Goal: Purchase product/service

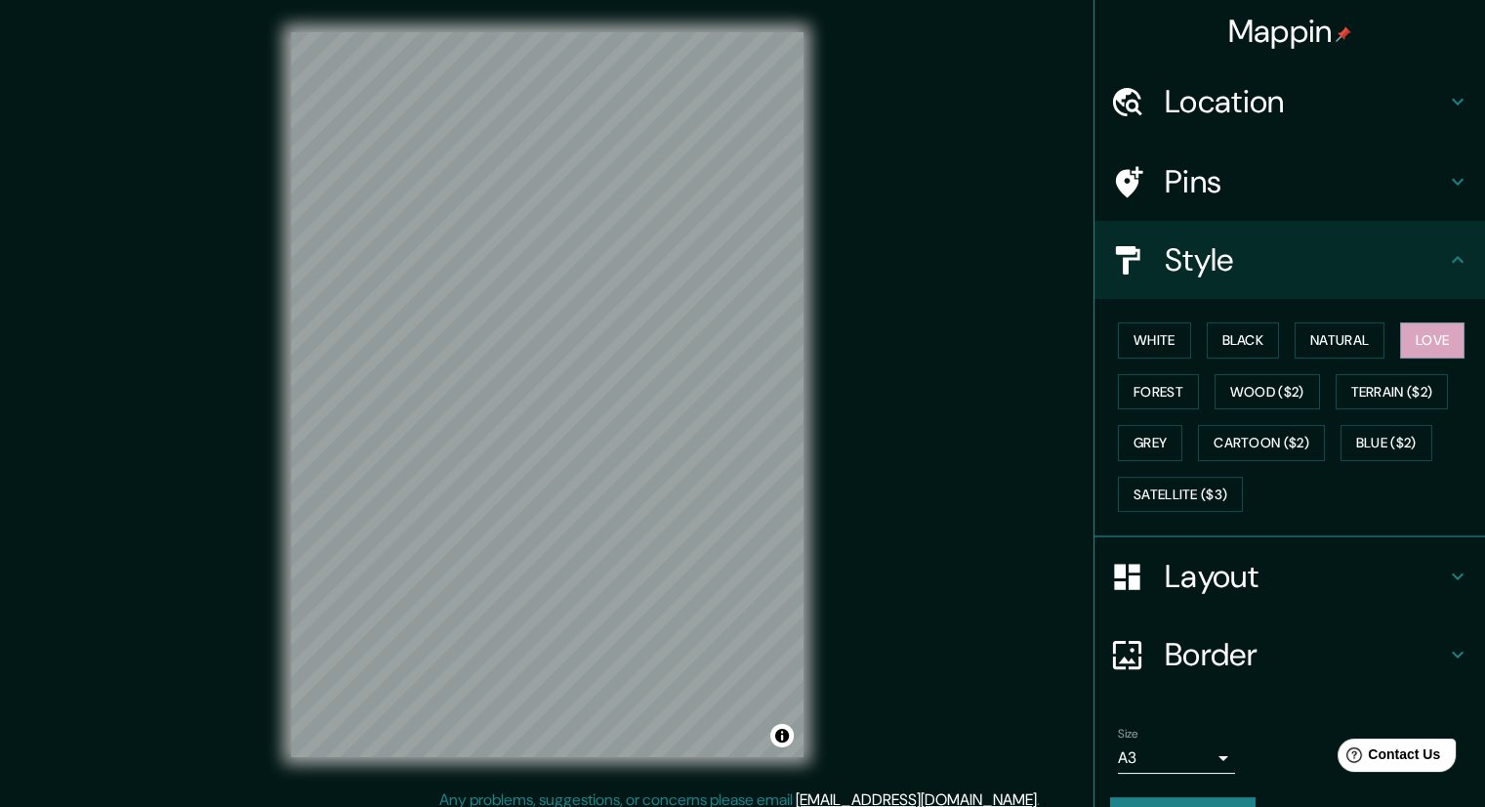
scroll to position [47, 0]
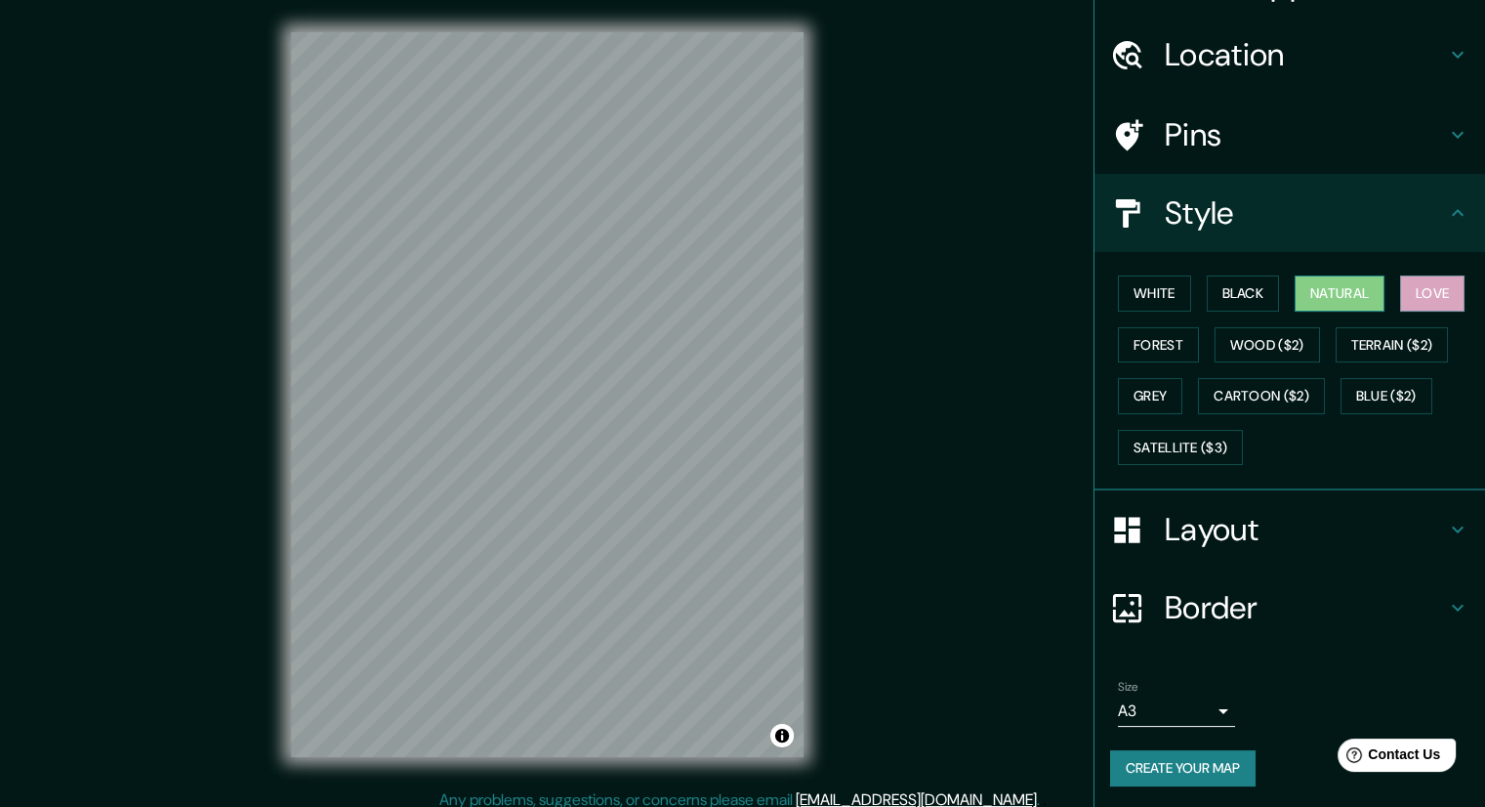
click at [1309, 299] on button "Natural" at bounding box center [1340, 293] width 90 height 36
click at [1184, 343] on button "Forest" at bounding box center [1158, 345] width 81 height 36
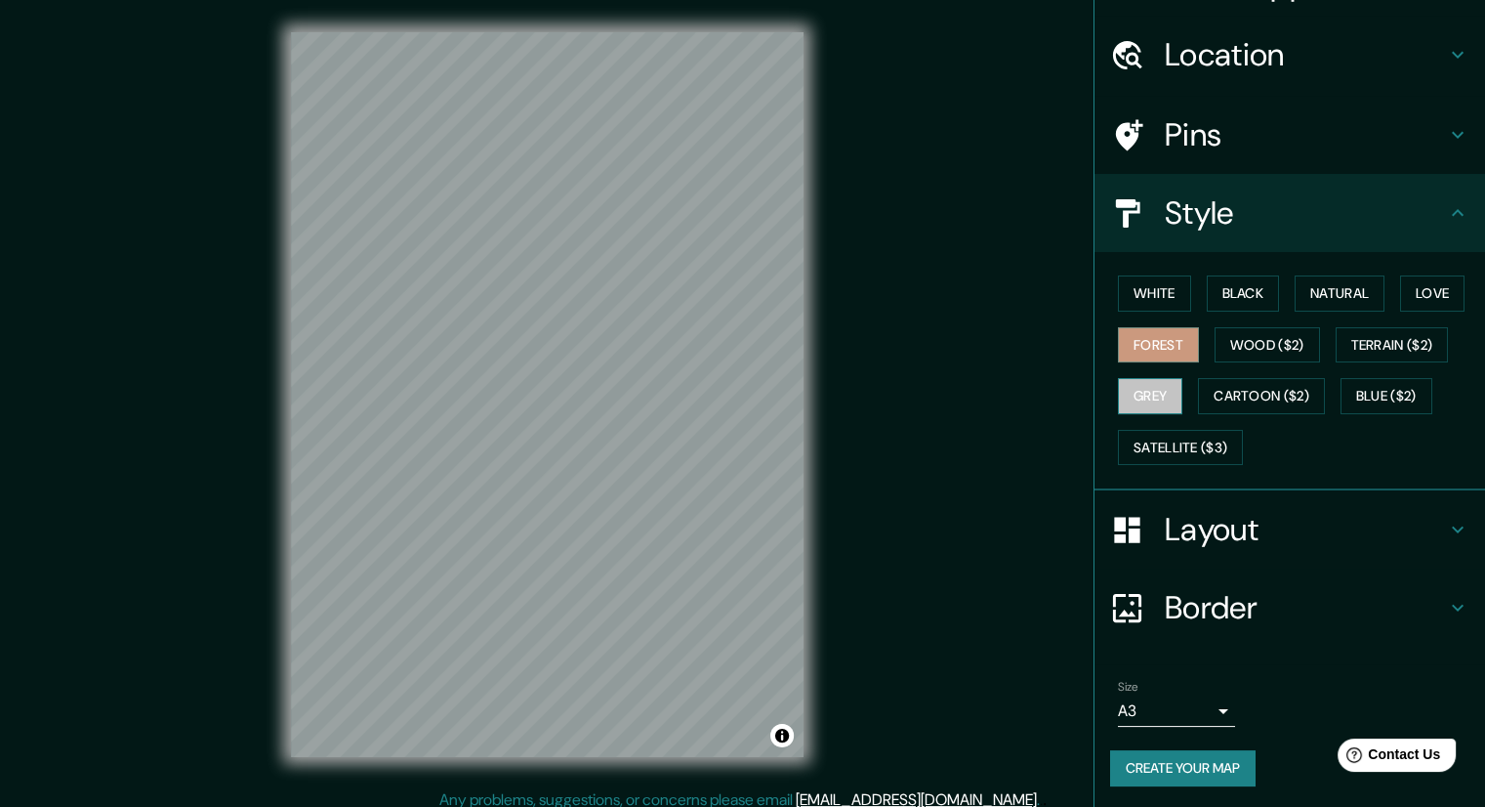
click at [1168, 388] on button "Grey" at bounding box center [1150, 396] width 64 height 36
click at [1263, 342] on button "Wood ($2)" at bounding box center [1267, 345] width 105 height 36
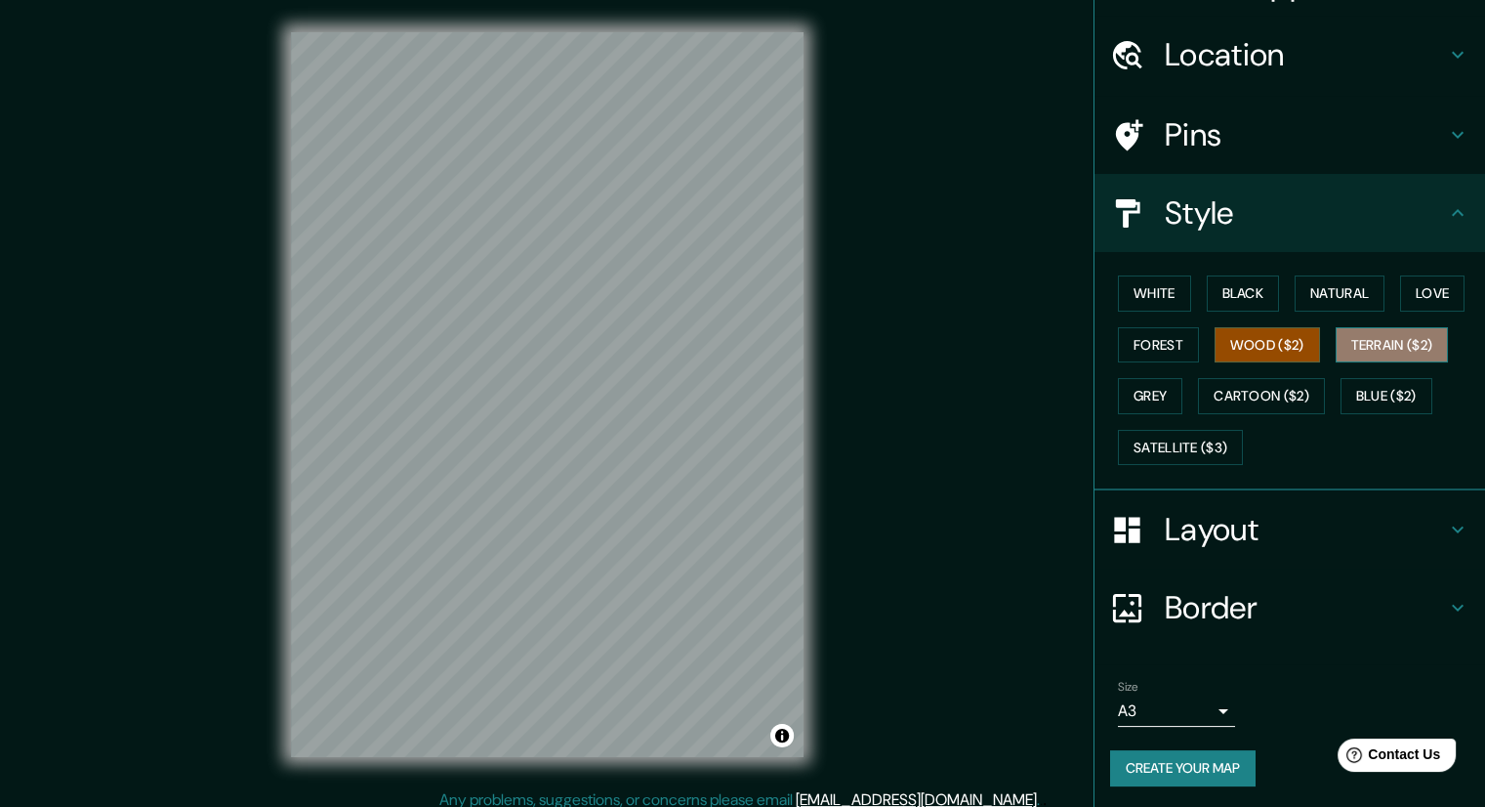
click at [1346, 349] on button "Terrain ($2)" at bounding box center [1392, 345] width 113 height 36
click at [1255, 345] on button "Wood ($2)" at bounding box center [1267, 345] width 105 height 36
click at [1203, 441] on button "Satellite ($3)" at bounding box center [1180, 448] width 125 height 36
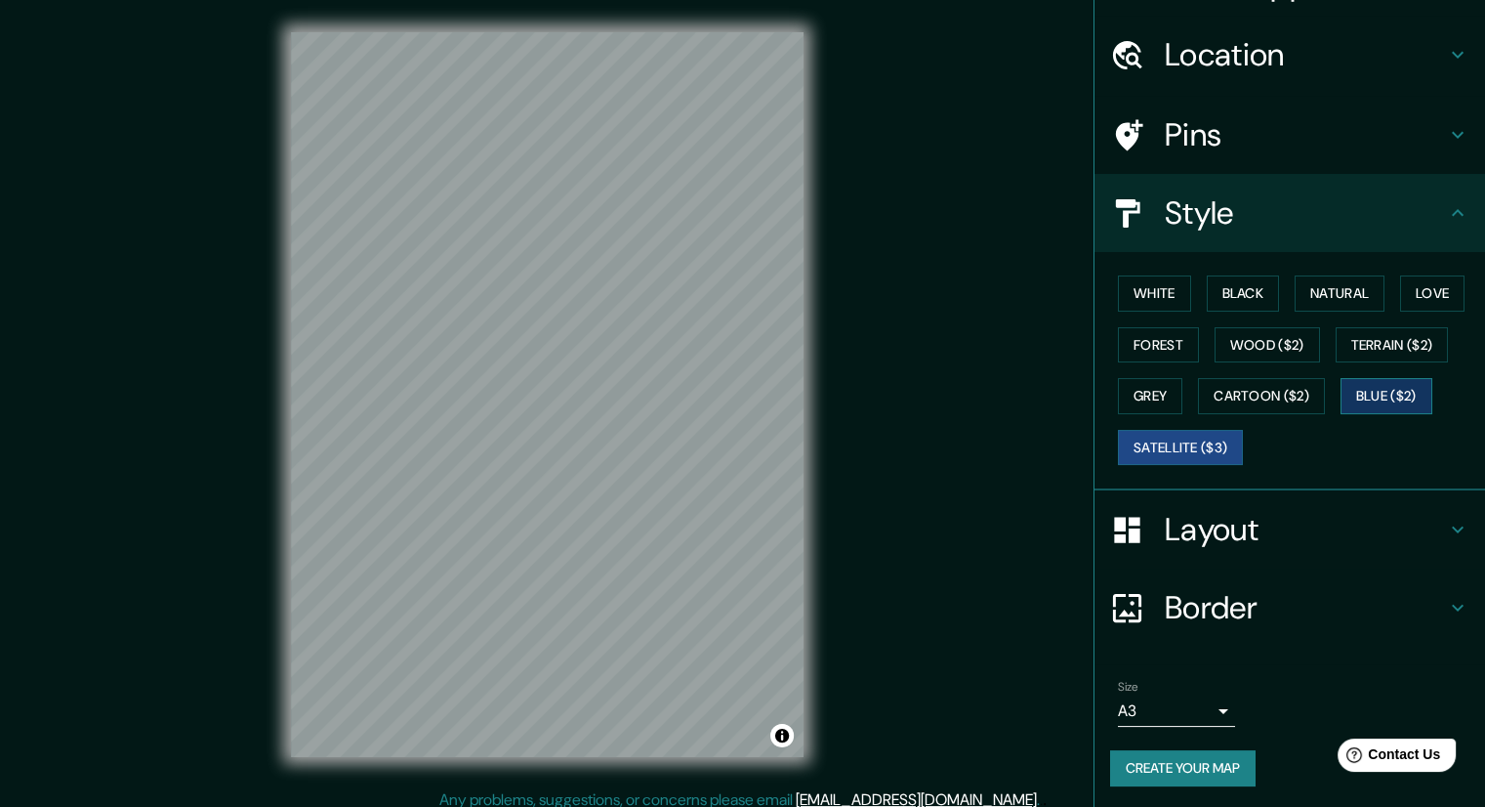
click at [1375, 387] on button "Blue ($2)" at bounding box center [1387, 396] width 92 height 36
click at [1227, 279] on button "Black" at bounding box center [1243, 293] width 73 height 36
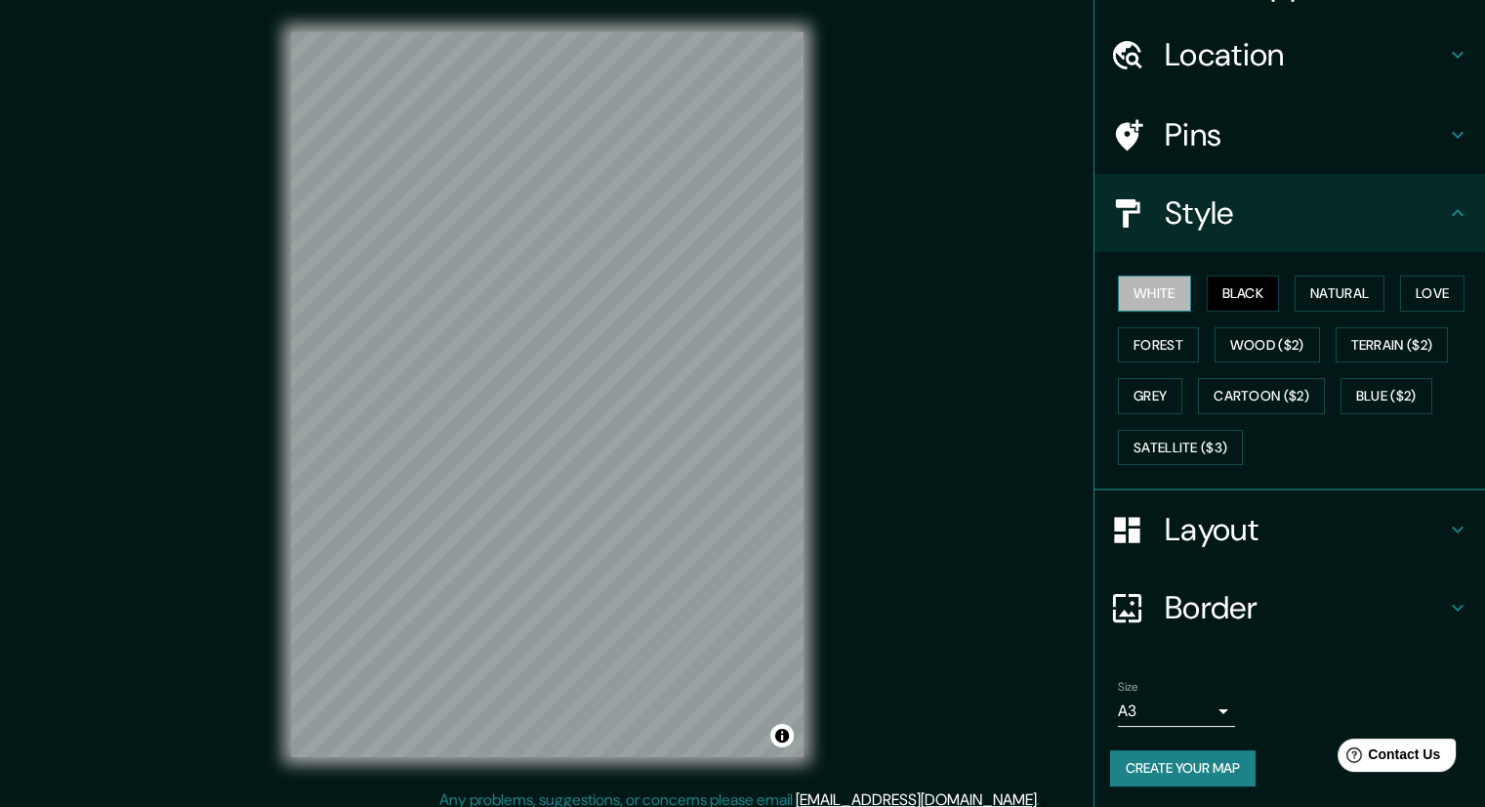
click at [1164, 294] on button "White" at bounding box center [1154, 293] width 73 height 36
